Goal: Task Accomplishment & Management: Complete application form

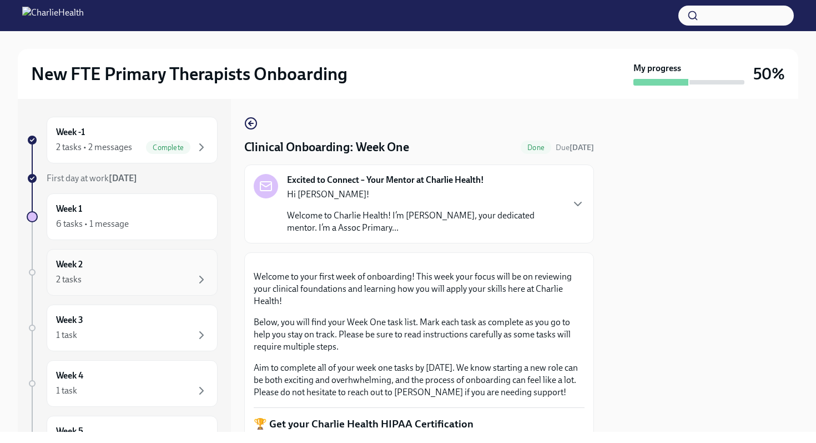
click at [113, 270] on div "Week 2 2 tasks" at bounding box center [132, 272] width 152 height 28
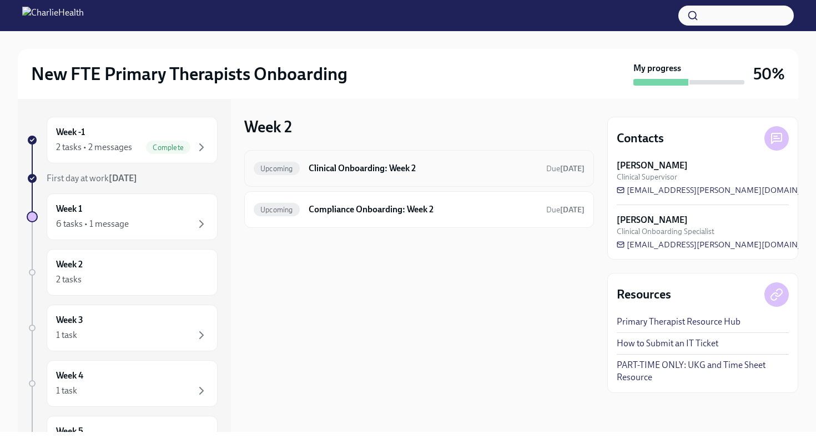
click at [404, 174] on h6 "Clinical Onboarding: Week 2" at bounding box center [423, 168] width 229 height 12
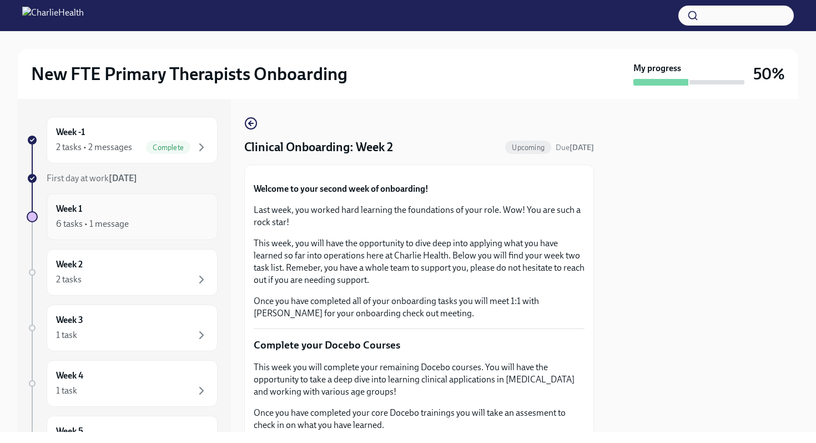
click at [133, 219] on div "6 tasks • 1 message" at bounding box center [132, 223] width 152 height 13
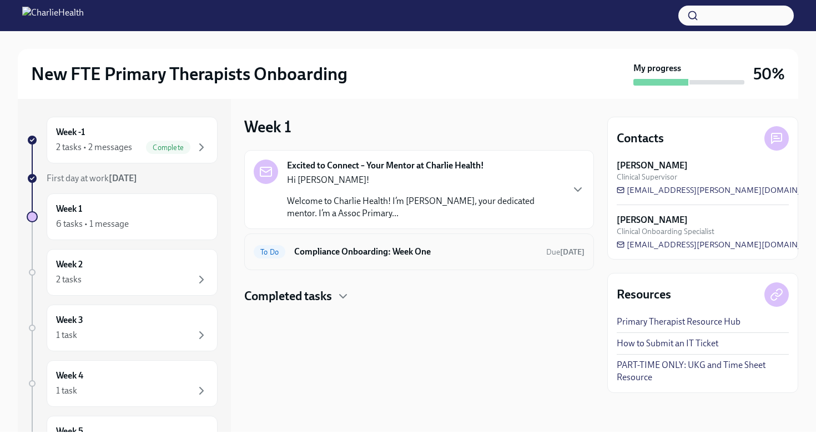
click at [388, 254] on h6 "Compliance Onboarding: Week One" at bounding box center [415, 251] width 243 height 12
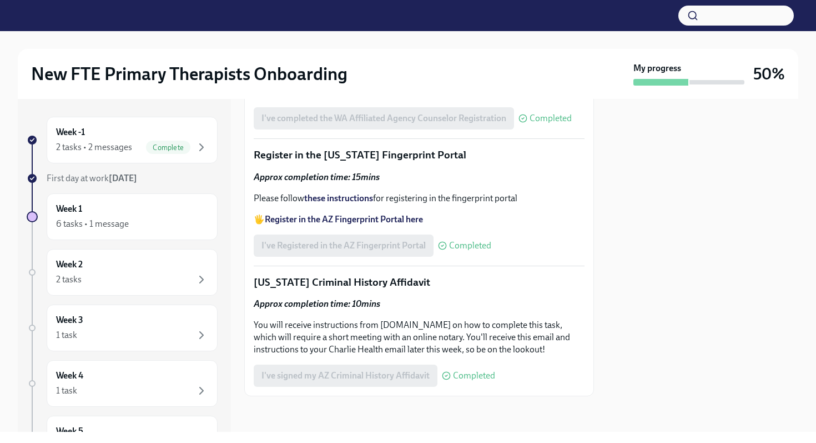
scroll to position [1572, 0]
click at [109, 281] on div "2 tasks" at bounding box center [132, 279] width 152 height 13
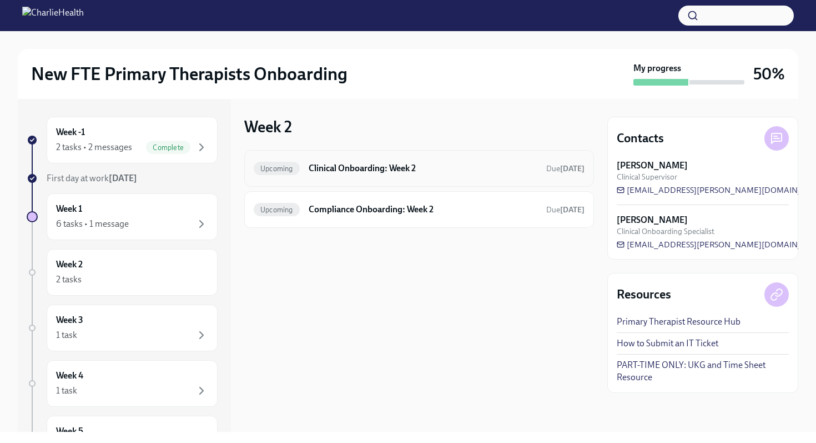
click at [366, 165] on h6 "Clinical Onboarding: Week 2" at bounding box center [423, 168] width 229 height 12
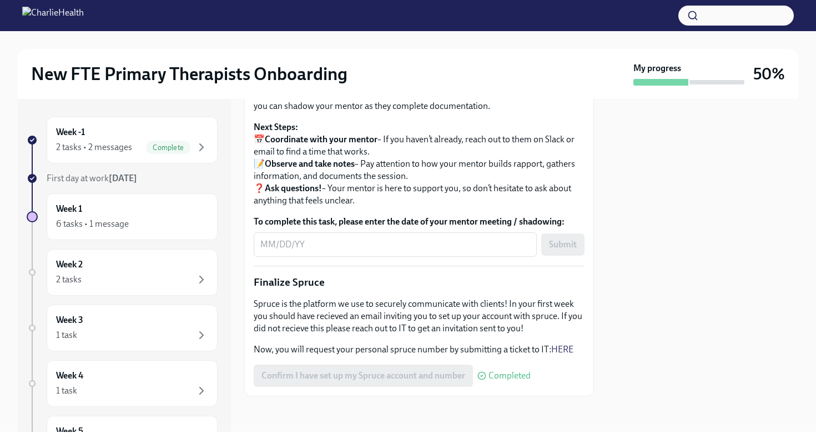
scroll to position [1161, 0]
click at [159, 135] on div "Week -1 2 tasks • 2 messages Complete" at bounding box center [132, 140] width 152 height 28
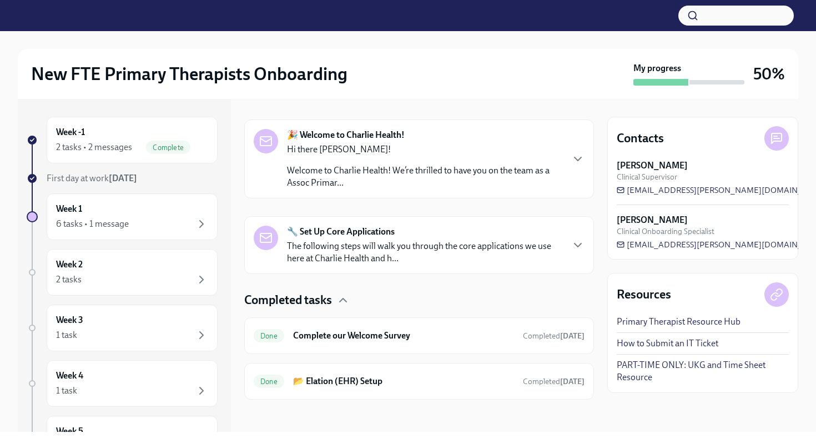
scroll to position [166, 0]
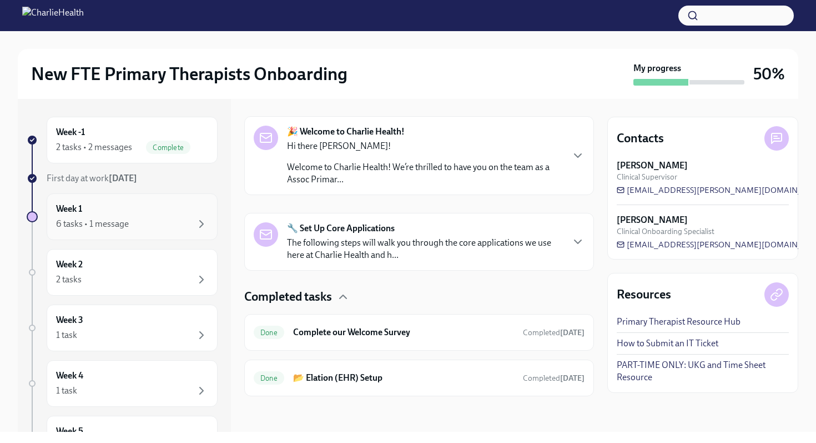
click at [168, 213] on div "Week 1 6 tasks • 1 message" at bounding box center [132, 217] width 152 height 28
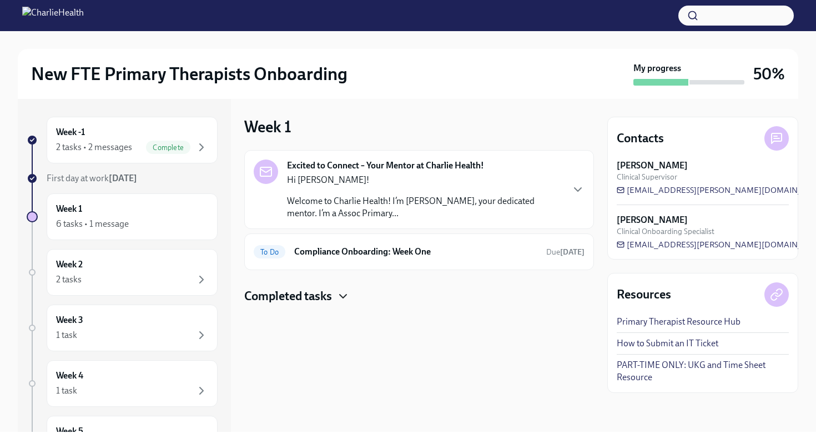
click at [341, 290] on icon "button" at bounding box center [342, 295] width 13 height 13
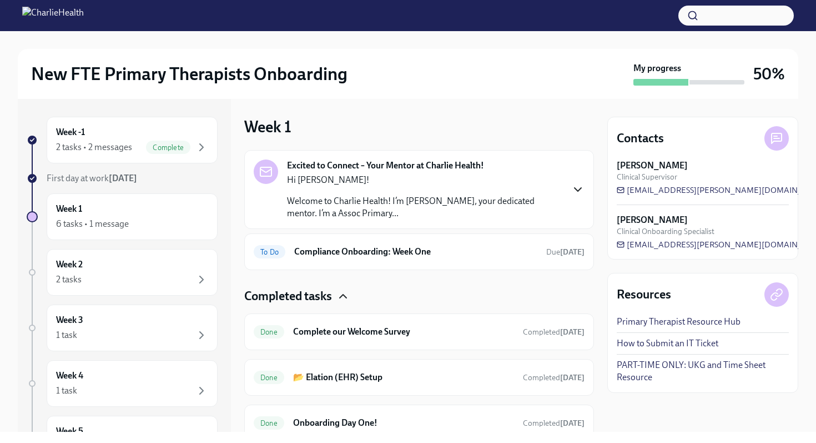
click at [579, 188] on icon "button" at bounding box center [577, 189] width 13 height 13
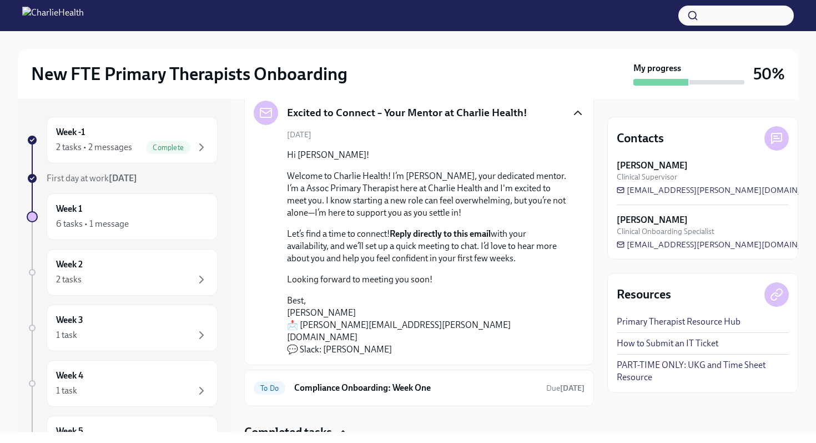
scroll to position [61, 0]
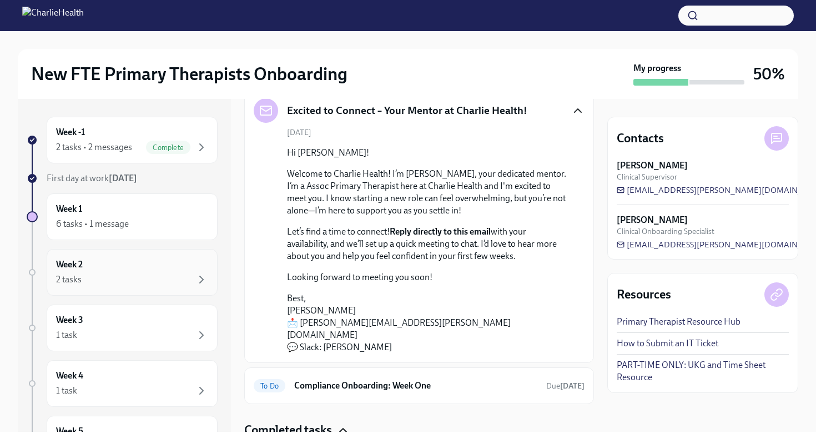
click at [169, 279] on div "2 tasks" at bounding box center [132, 279] width 152 height 13
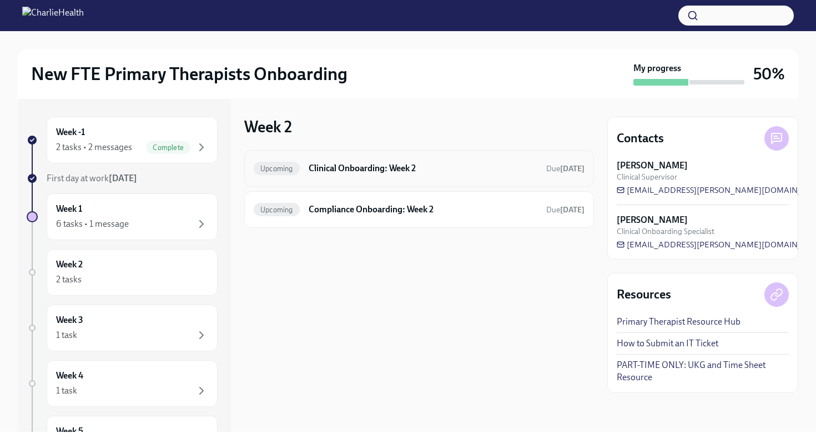
click at [410, 172] on h6 "Clinical Onboarding: Week 2" at bounding box center [423, 168] width 229 height 12
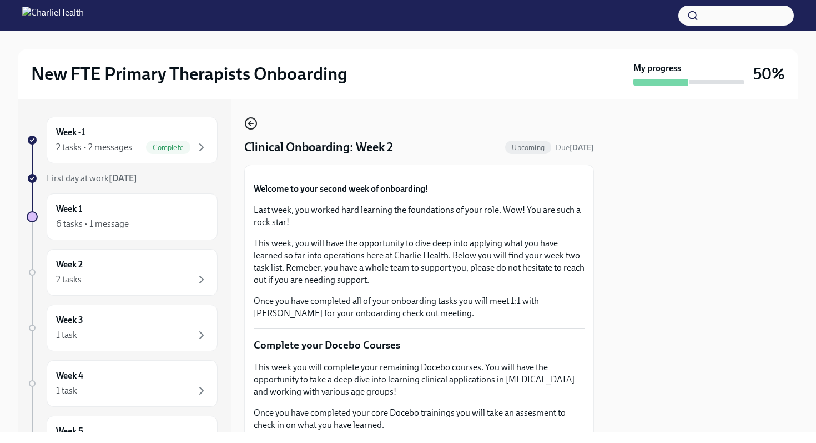
click at [253, 119] on icon "button" at bounding box center [250, 123] width 13 height 13
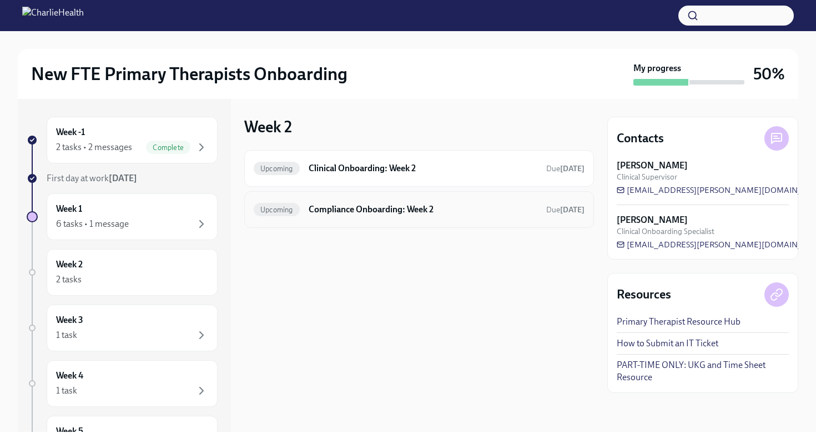
click at [370, 209] on h6 "Compliance Onboarding: Week 2" at bounding box center [423, 209] width 229 height 12
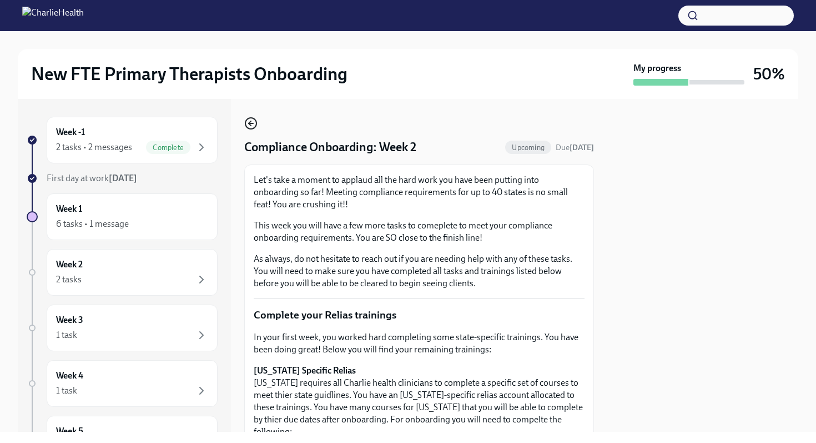
click at [254, 125] on icon "button" at bounding box center [250, 123] width 13 height 13
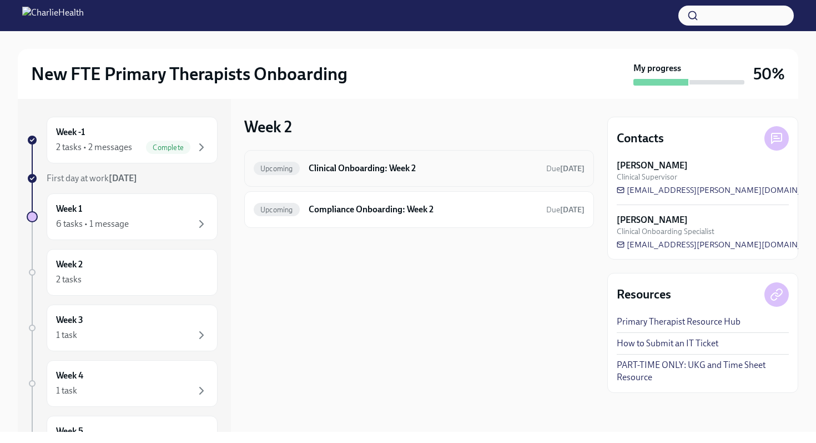
click at [344, 170] on h6 "Clinical Onboarding: Week 2" at bounding box center [423, 168] width 229 height 12
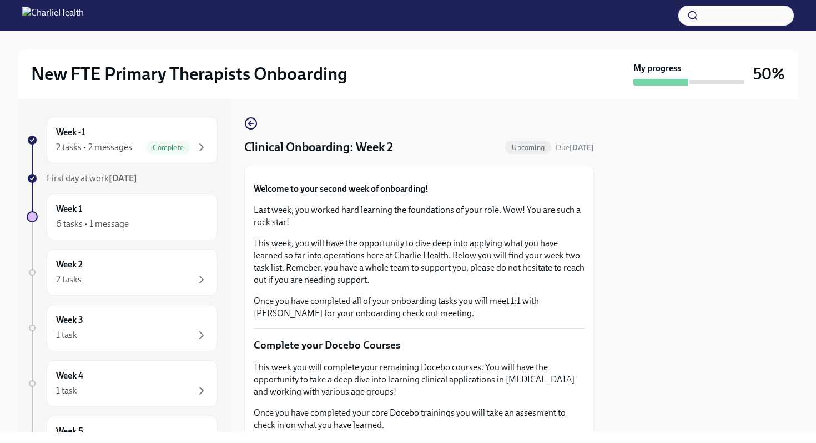
click at [84, 19] on img at bounding box center [53, 16] width 62 height 18
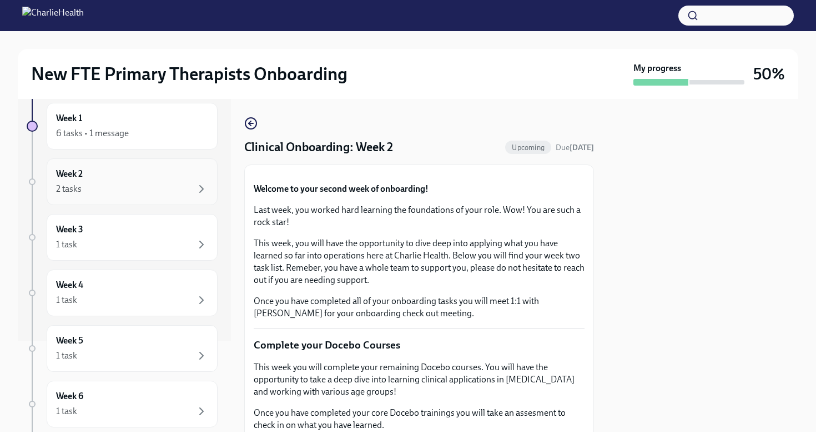
scroll to position [152, 0]
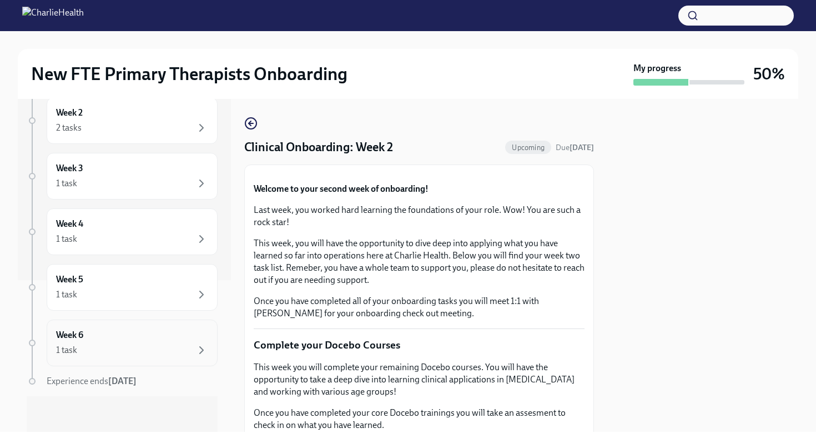
click at [132, 338] on div "Week 6 1 task" at bounding box center [132, 343] width 152 height 28
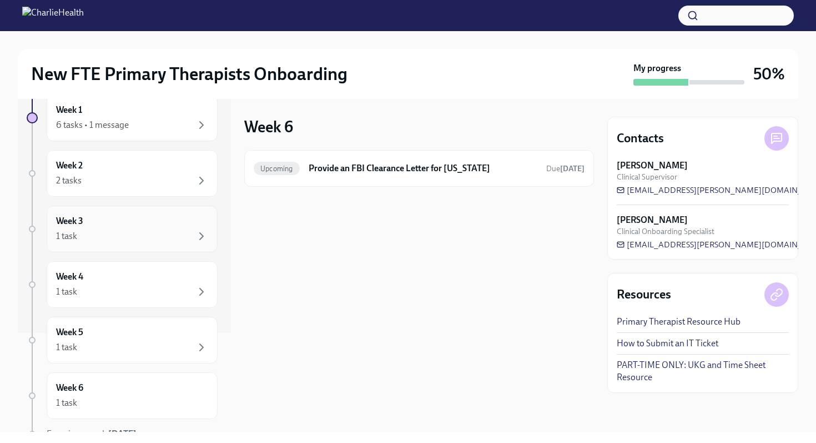
scroll to position [152, 0]
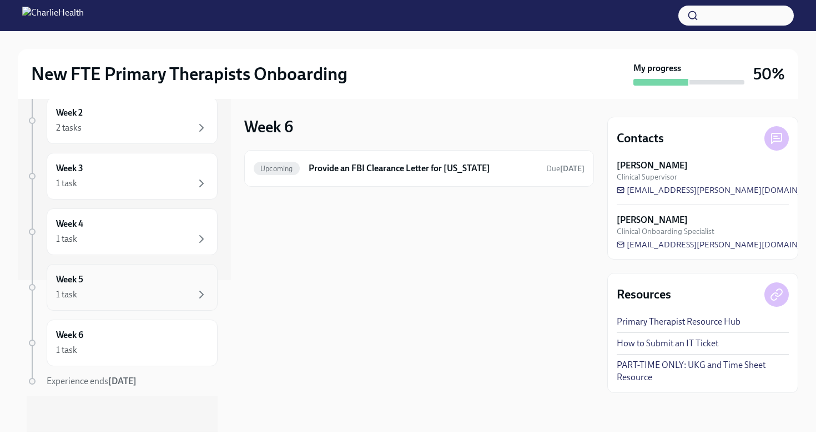
click at [142, 297] on div "1 task" at bounding box center [132, 294] width 152 height 13
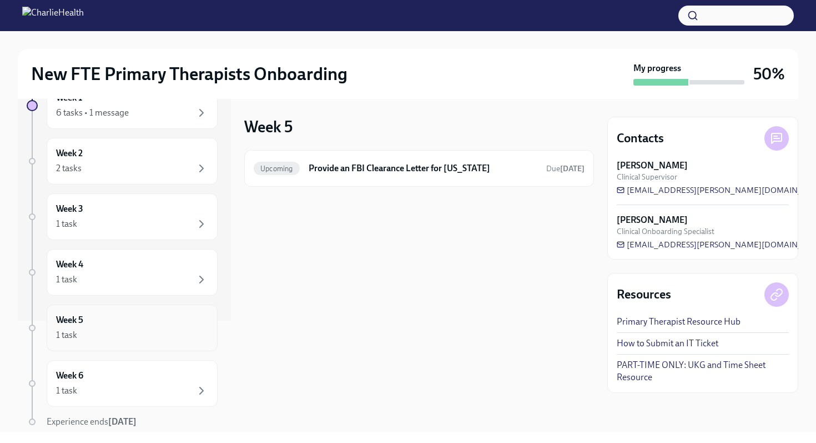
scroll to position [110, 0]
click at [145, 275] on div "1 task" at bounding box center [132, 279] width 152 height 13
click at [164, 217] on div "Week 3 1 task" at bounding box center [132, 217] width 152 height 28
click at [162, 162] on div "2 tasks" at bounding box center [132, 168] width 152 height 13
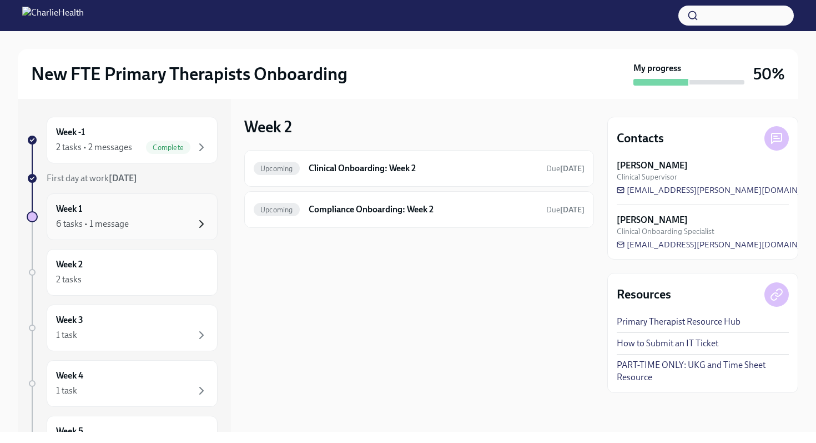
click at [199, 228] on icon "button" at bounding box center [201, 223] width 13 height 13
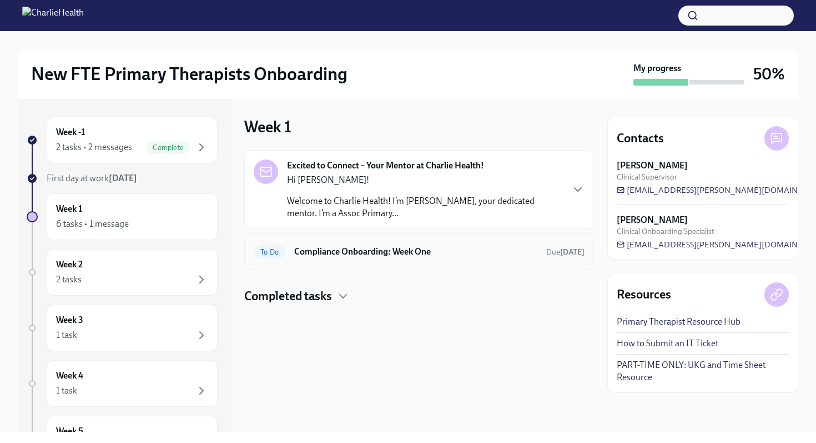
click at [296, 257] on h6 "Compliance Onboarding: Week One" at bounding box center [415, 251] width 243 height 12
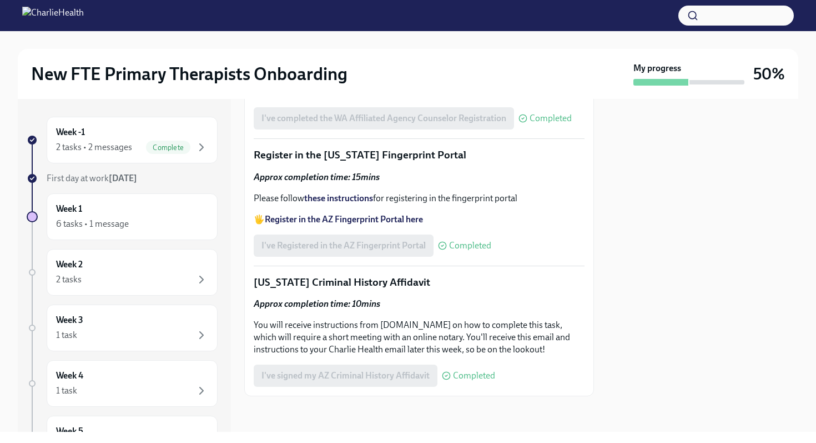
scroll to position [1557, 0]
click at [367, 224] on strong "Register in the AZ Fingerprint Portal here" at bounding box center [344, 219] width 158 height 11
click at [157, 260] on div "Week 2 2 tasks" at bounding box center [132, 272] width 152 height 28
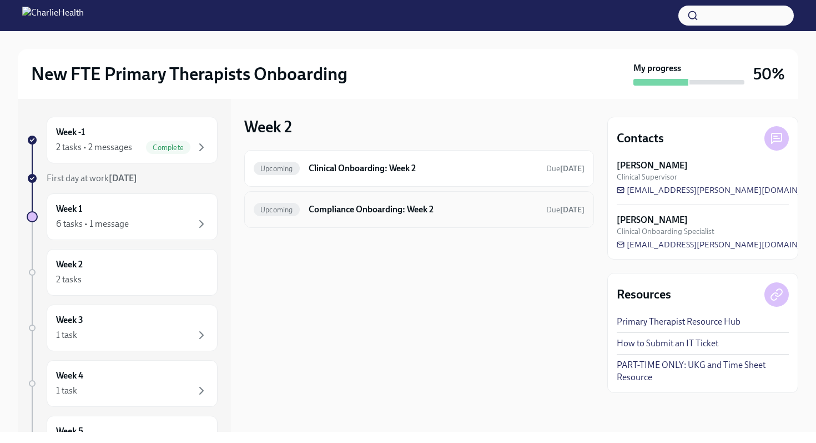
click at [320, 216] on div "Upcoming Compliance Onboarding: Week 2 Due [DATE]" at bounding box center [419, 209] width 331 height 18
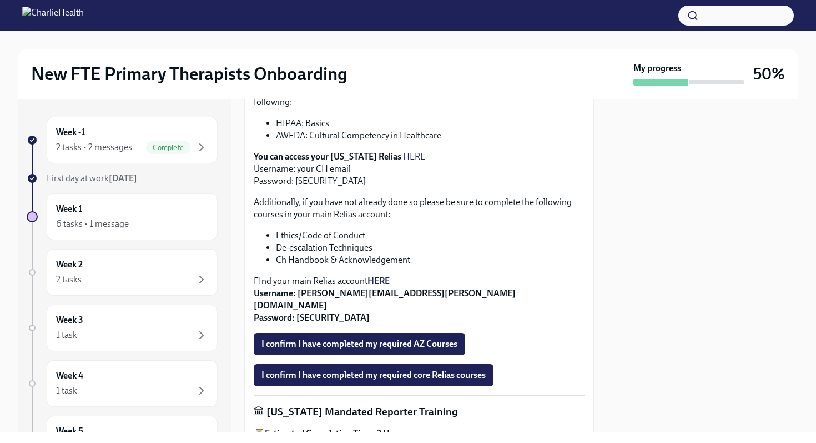
scroll to position [336, 0]
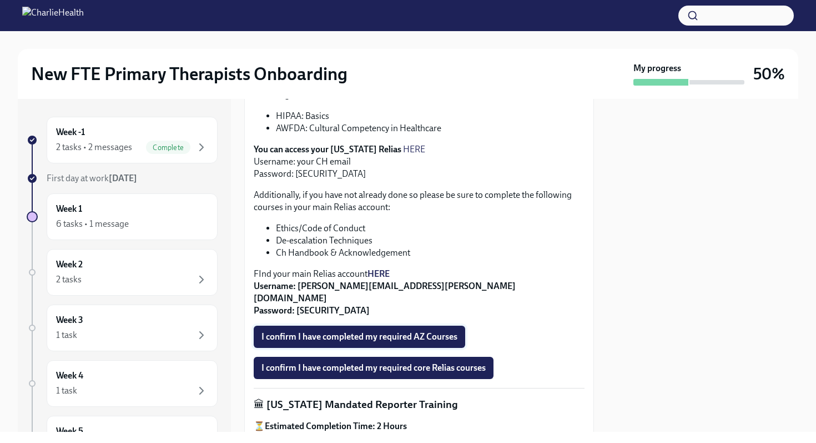
click at [355, 331] on span "I confirm I have completed my required AZ Courses" at bounding box center [360, 336] width 196 height 11
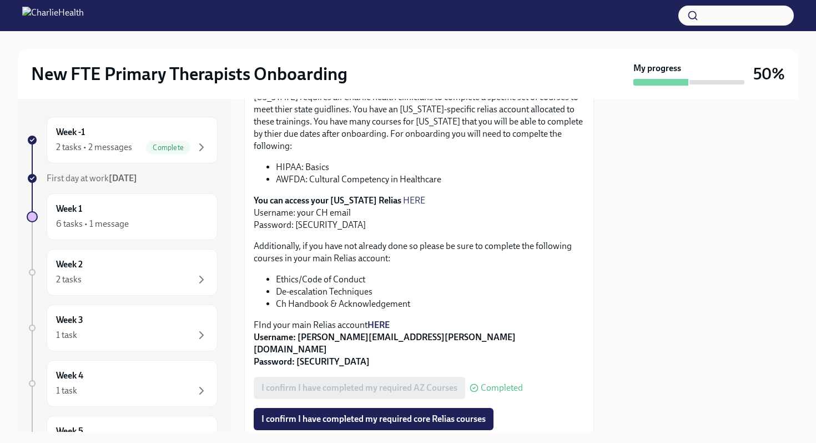
scroll to position [283, 0]
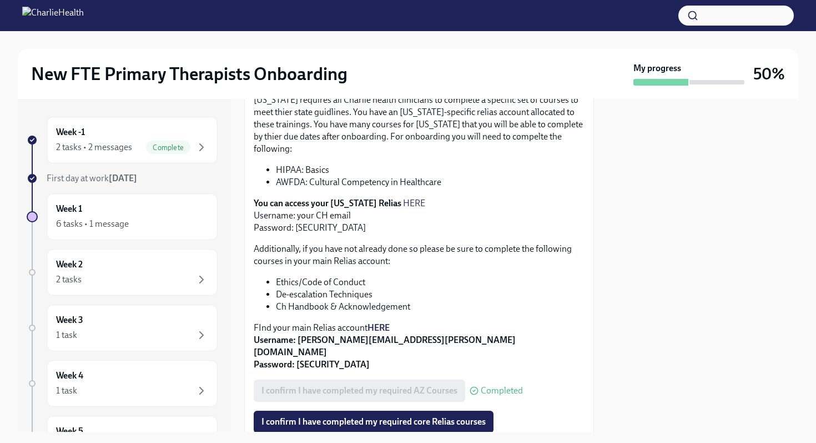
click at [406, 198] on link "HERE" at bounding box center [414, 203] width 22 height 11
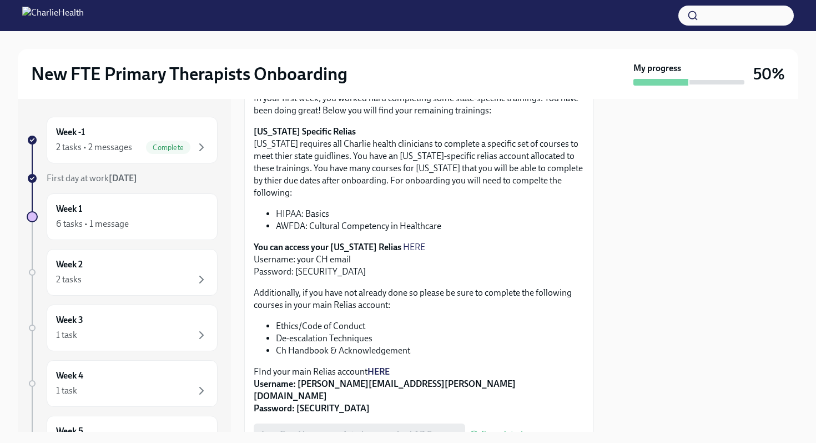
scroll to position [238, 0]
drag, startPoint x: 588, startPoint y: 138, endPoint x: 580, endPoint y: 37, distance: 101.4
click at [588, 136] on div "Let's take a moment to applaud all the hard work you have been putting into onb…" at bounding box center [419, 337] width 350 height 821
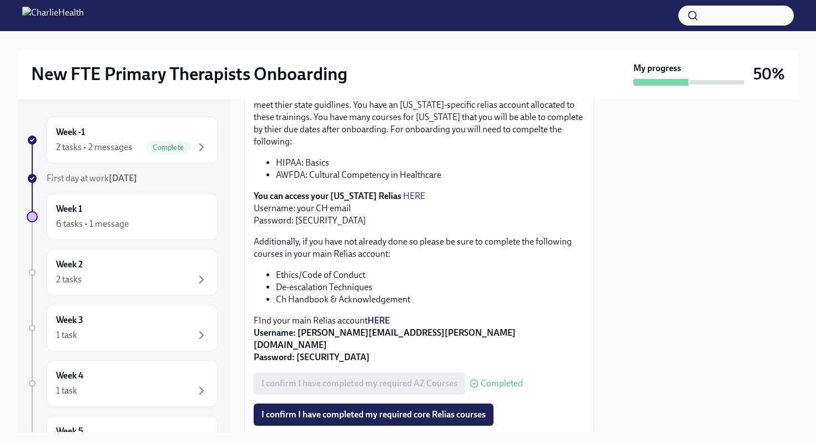
scroll to position [285, 0]
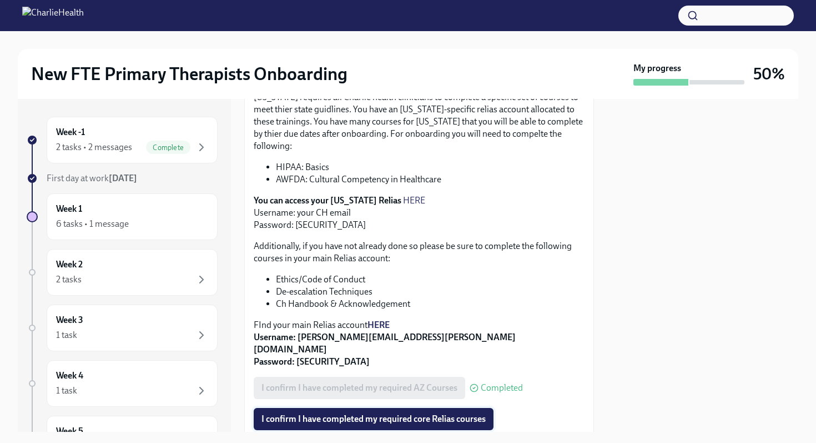
click at [347, 413] on span "I confirm I have completed my required core Relias courses" at bounding box center [374, 418] width 224 height 11
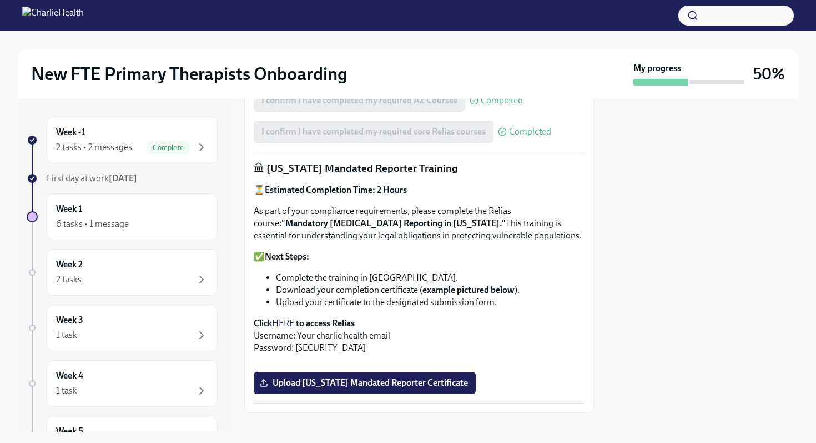
scroll to position [583, 0]
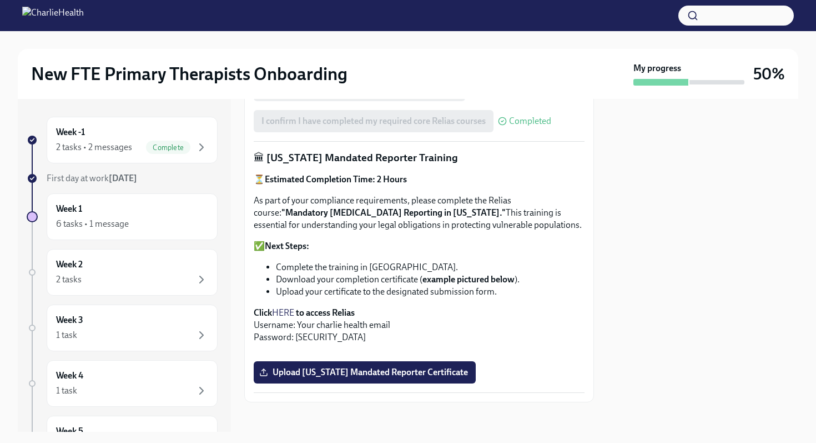
click at [282, 307] on link "HERE" at bounding box center [283, 312] width 22 height 11
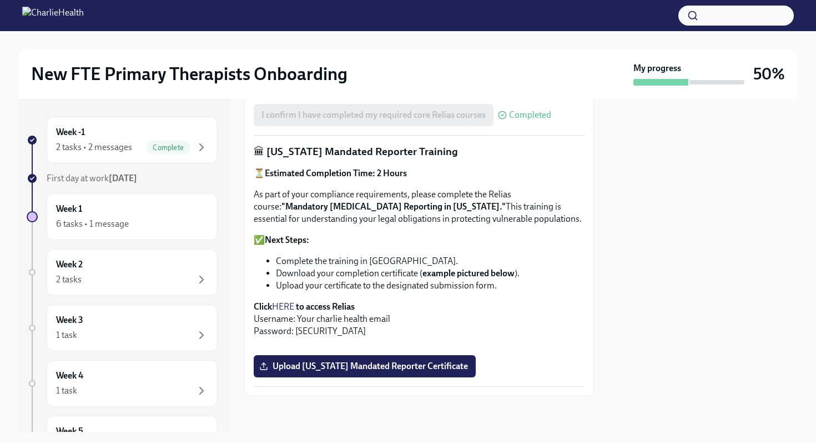
scroll to position [770, 0]
click at [339, 371] on label "Upload [US_STATE] Mandated Reporter Certificate" at bounding box center [365, 366] width 222 height 22
click at [0, 0] on input "Upload [US_STATE] Mandated Reporter Certificate" at bounding box center [0, 0] width 0 height 0
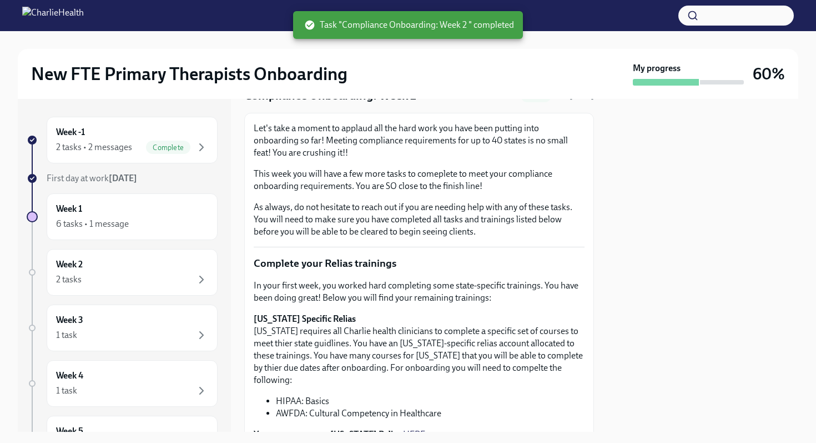
scroll to position [0, 0]
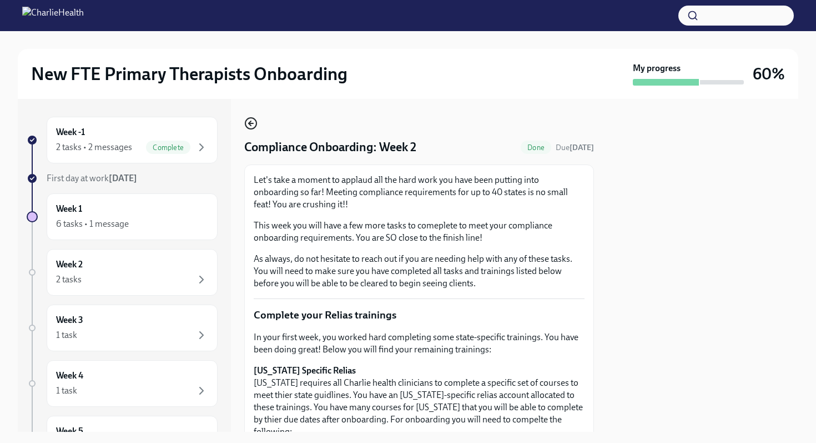
click at [252, 127] on icon "button" at bounding box center [250, 123] width 13 height 13
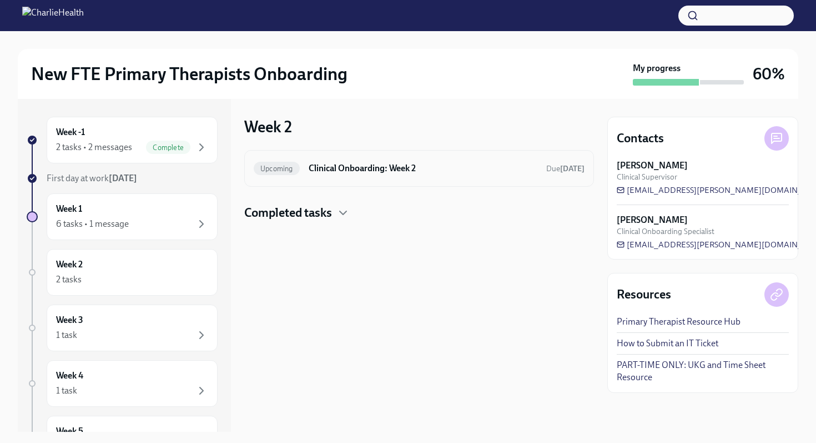
click at [353, 181] on div "Upcoming Clinical Onboarding: Week 2 Due [DATE]" at bounding box center [419, 168] width 350 height 37
click at [339, 163] on h6 "Clinical Onboarding: Week 2" at bounding box center [423, 168] width 229 height 12
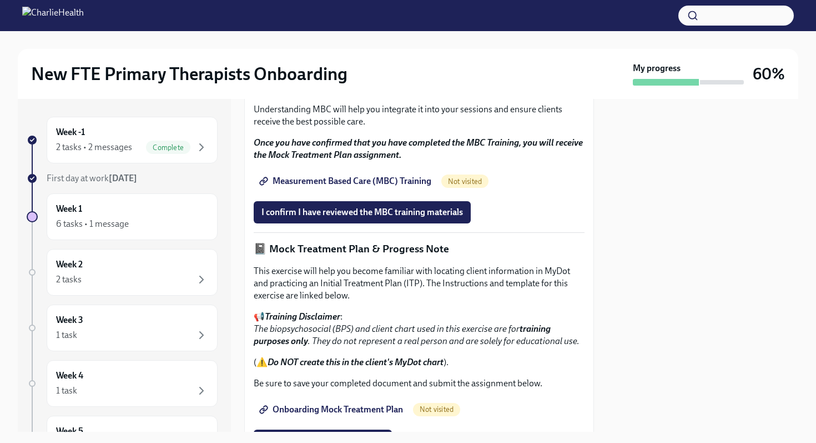
scroll to position [649, 0]
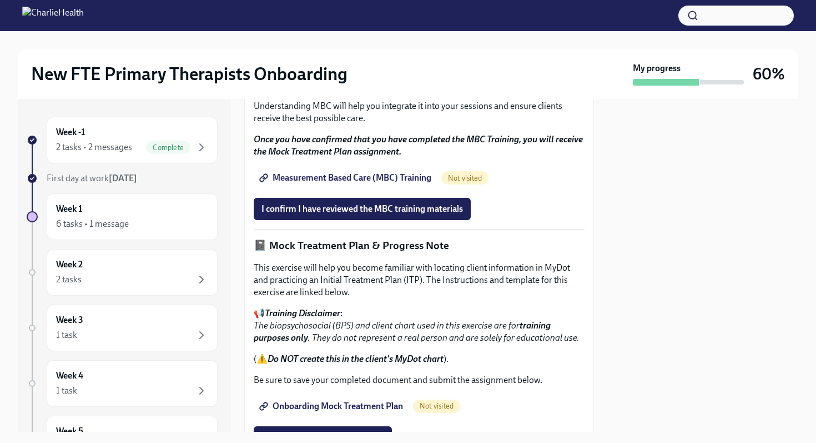
click at [320, 183] on span "Measurement Based Care (MBC) Training" at bounding box center [347, 177] width 170 height 11
